Goal: Task Accomplishment & Management: Use online tool/utility

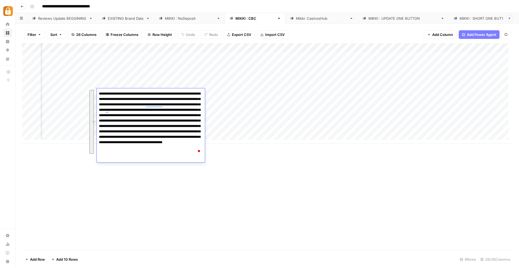
scroll to position [0, 584]
click at [287, 86] on div "Add Column" at bounding box center [267, 93] width 491 height 101
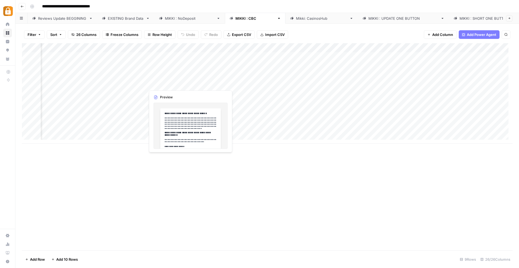
click at [190, 81] on div "Add Column" at bounding box center [267, 93] width 491 height 101
click at [173, 68] on div "Add Column" at bounding box center [267, 93] width 491 height 101
click at [210, 92] on div "Add Column" at bounding box center [267, 93] width 491 height 101
click at [260, 92] on div "Add Column" at bounding box center [267, 93] width 491 height 101
click at [302, 94] on div "Add Column" at bounding box center [267, 93] width 491 height 101
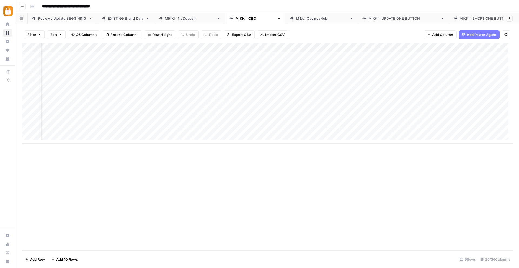
click at [361, 92] on div "Add Column" at bounding box center [267, 93] width 491 height 101
click at [409, 94] on div "Add Column" at bounding box center [267, 93] width 491 height 101
click at [451, 93] on div "Add Column" at bounding box center [267, 93] width 491 height 101
click at [473, 95] on div "Add Column" at bounding box center [267, 93] width 491 height 101
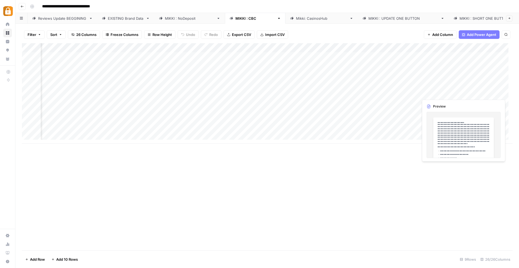
click at [473, 95] on div at bounding box center [483, 93] width 49 height 10
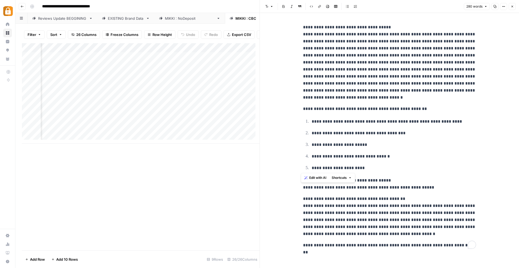
scroll to position [0, 0]
drag, startPoint x: 329, startPoint y: 55, endPoint x: 454, endPoint y: 253, distance: 234.1
click at [454, 253] on div "**********" at bounding box center [390, 141] width 180 height 256
click at [514, 6] on icon "button" at bounding box center [512, 6] width 3 height 3
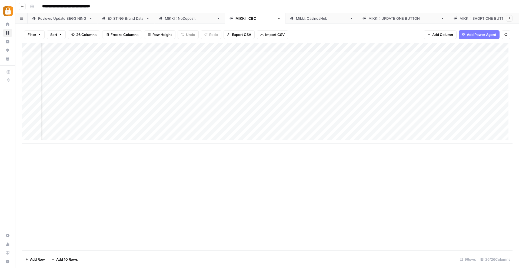
scroll to position [0, 421]
click at [180, 102] on div "Add Column" at bounding box center [267, 93] width 491 height 101
click at [391, 102] on div "Add Column" at bounding box center [267, 93] width 491 height 101
click at [461, 104] on div "Add Column" at bounding box center [267, 93] width 491 height 101
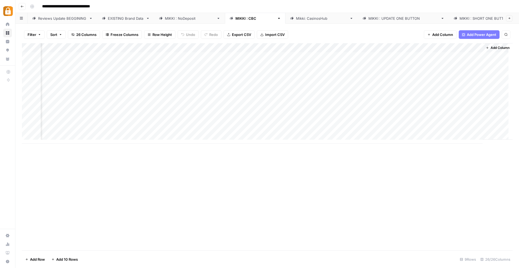
click at [461, 104] on div "Add Column" at bounding box center [267, 93] width 491 height 101
drag, startPoint x: 499, startPoint y: 122, endPoint x: 436, endPoint y: 116, distance: 63.3
click at [436, 116] on textarea "**********" at bounding box center [462, 111] width 108 height 24
